Goal: Information Seeking & Learning: Check status

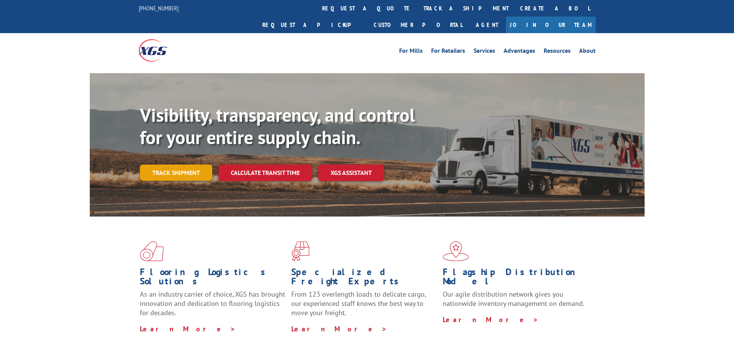
click at [193, 165] on link "Track shipment" at bounding box center [176, 173] width 72 height 16
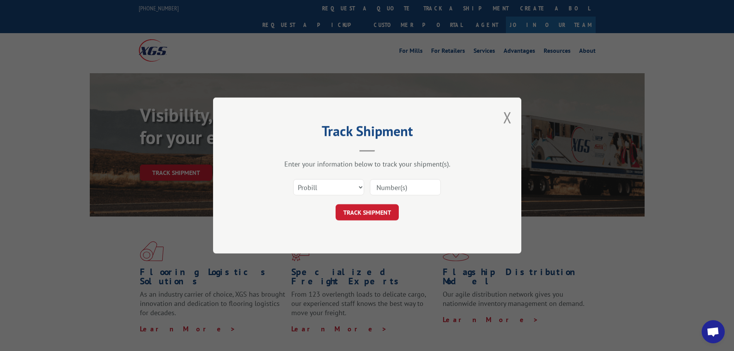
click at [379, 195] on input at bounding box center [405, 187] width 71 height 16
paste input "17535541"
type input "17535541"
click at [376, 205] on button "TRACK SHIPMENT" at bounding box center [367, 212] width 63 height 16
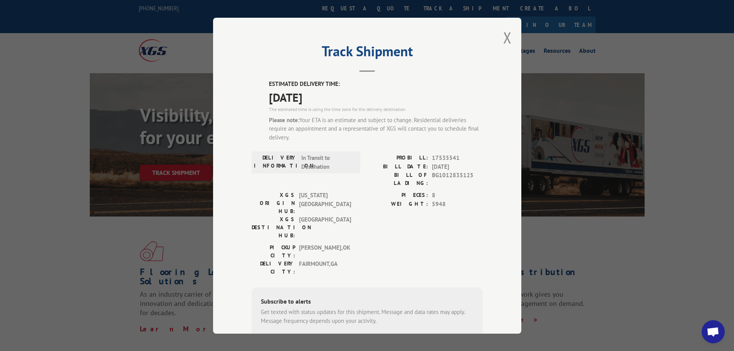
drag, startPoint x: 428, startPoint y: 166, endPoint x: 469, endPoint y: 166, distance: 41.2
click at [469, 166] on div "BILL DATE: 09/11/2025" at bounding box center [425, 166] width 116 height 9
click at [444, 174] on span "BG1012835125" at bounding box center [457, 179] width 51 height 16
drag, startPoint x: 430, startPoint y: 157, endPoint x: 481, endPoint y: 159, distance: 51.3
click at [481, 159] on div "Track Shipment ESTIMATED DELIVERY TIME: 09/17/2025 The estimated time is using …" at bounding box center [367, 176] width 308 height 316
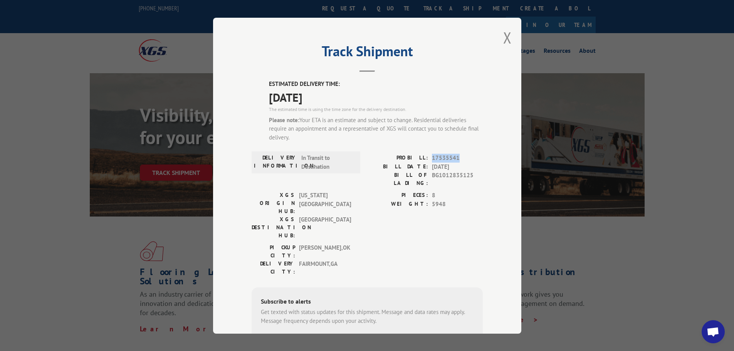
copy span "17535541"
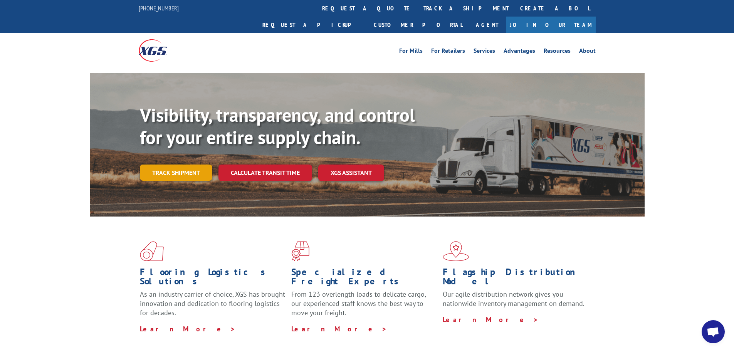
click at [157, 165] on link "Track shipment" at bounding box center [176, 173] width 72 height 16
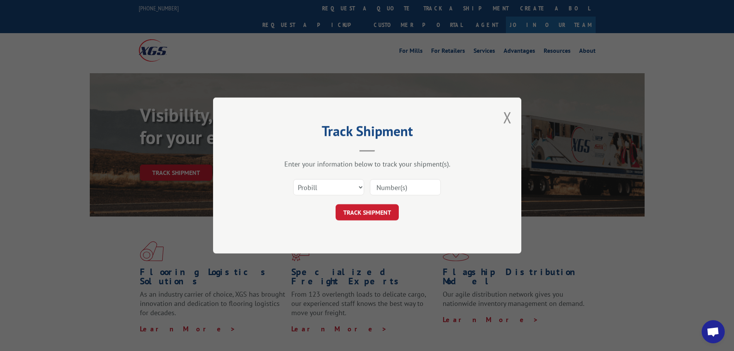
click at [394, 188] on input at bounding box center [405, 187] width 71 height 16
paste input "17535541"
type input "17535541"
click at [386, 212] on button "TRACK SHIPMENT" at bounding box center [367, 212] width 63 height 16
